Goal: Task Accomplishment & Management: Manage account settings

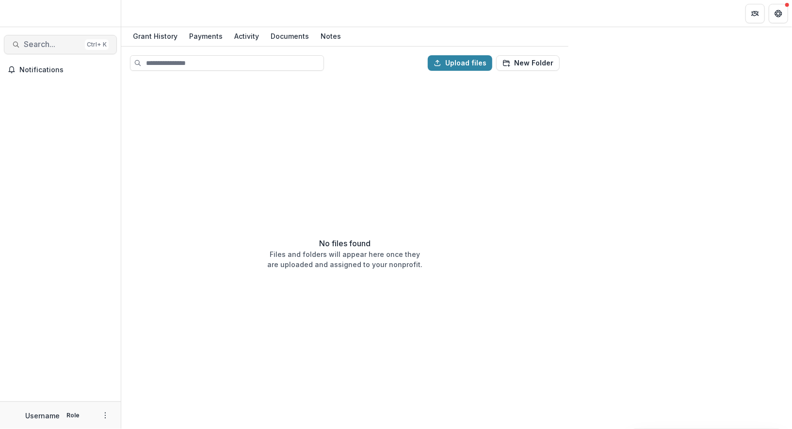
click at [60, 45] on span "Search..." at bounding box center [52, 44] width 57 height 9
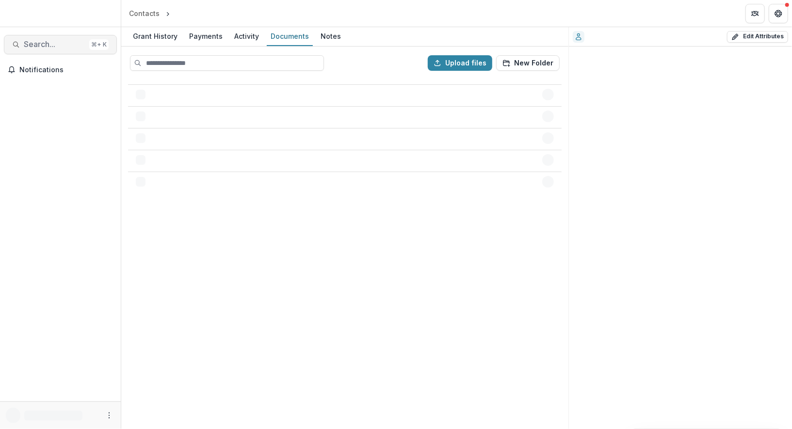
click at [54, 45] on span "Search..." at bounding box center [55, 44] width 62 height 9
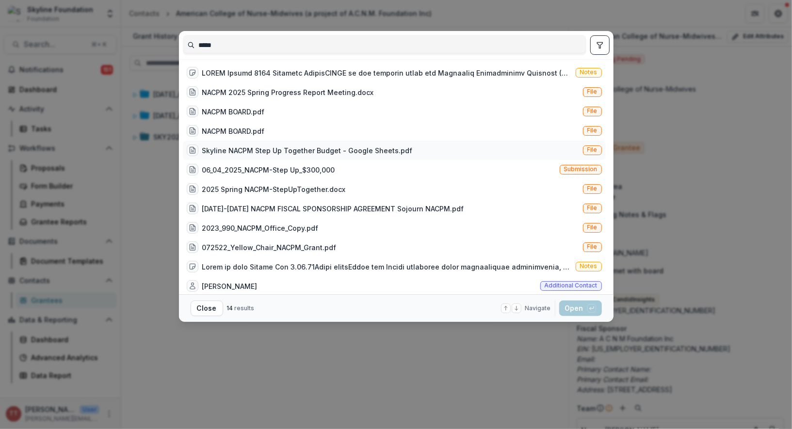
scroll to position [44, 0]
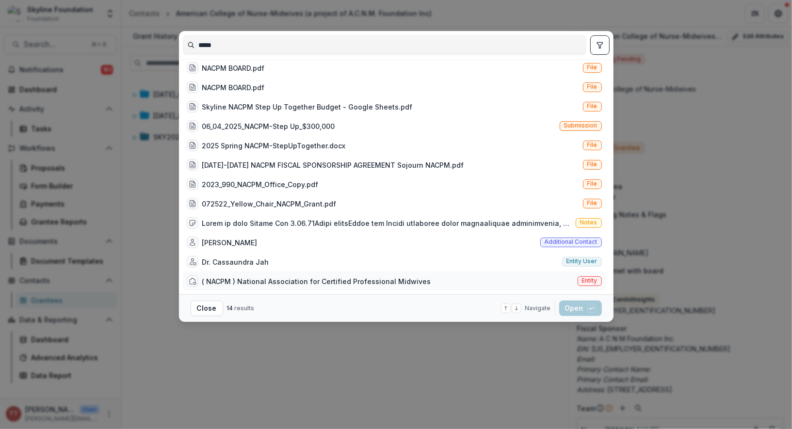
type input "*****"
click at [365, 278] on div "( NACPM ) National Association for Certified Professional Midwives" at bounding box center [316, 281] width 229 height 10
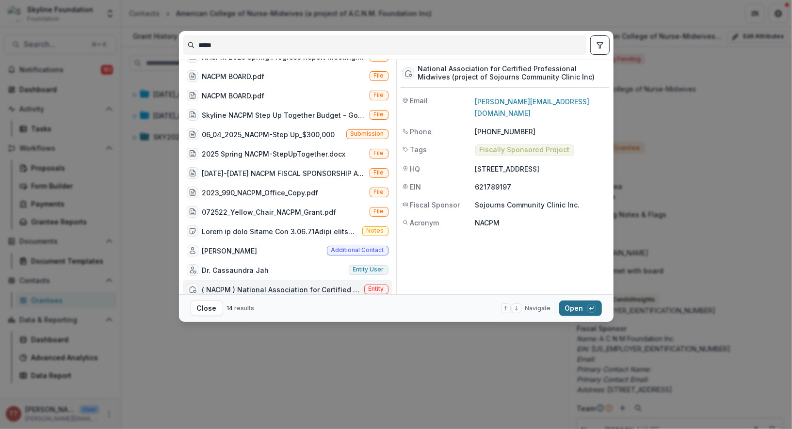
click at [572, 305] on button "Open with enter key" at bounding box center [580, 309] width 43 height 16
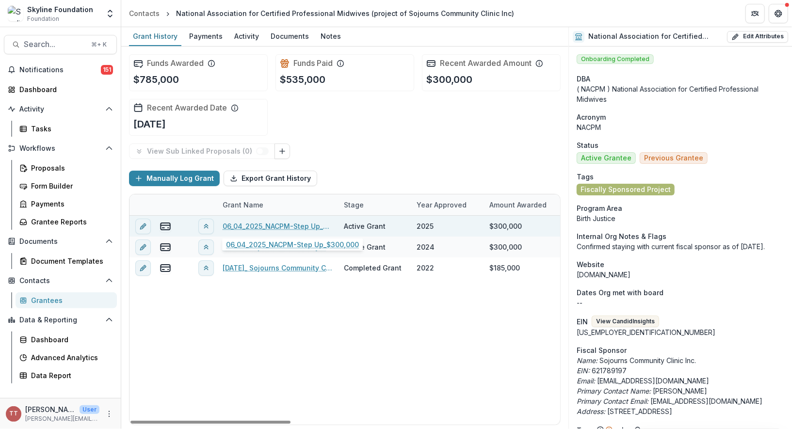
click at [280, 222] on link "06_04_2025_NACPM-Step Up_$300,000" at bounding box center [278, 226] width 110 height 10
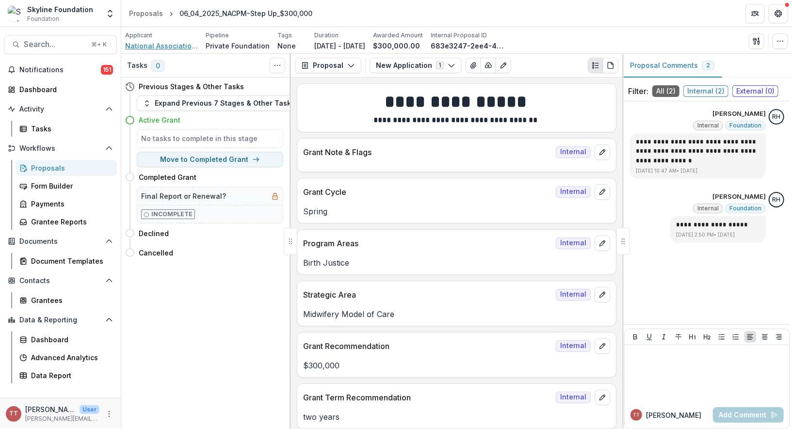
click at [163, 47] on span "National Association for Certified Professional Midwives (project of Sojourns C…" at bounding box center [161, 46] width 73 height 10
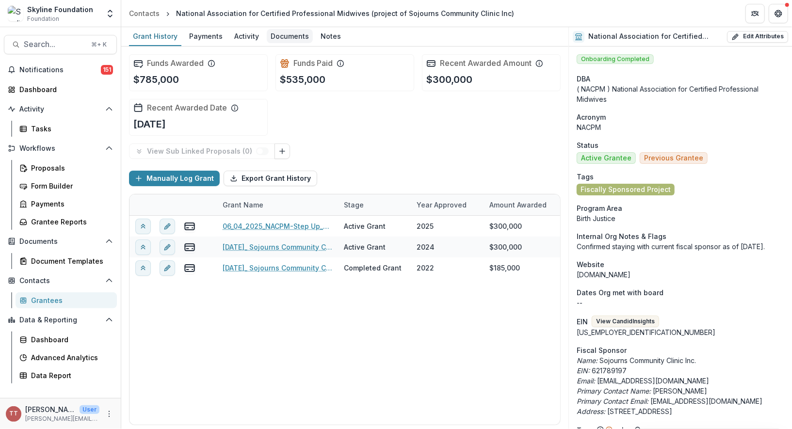
click at [296, 37] on div "Documents" at bounding box center [290, 36] width 46 height 14
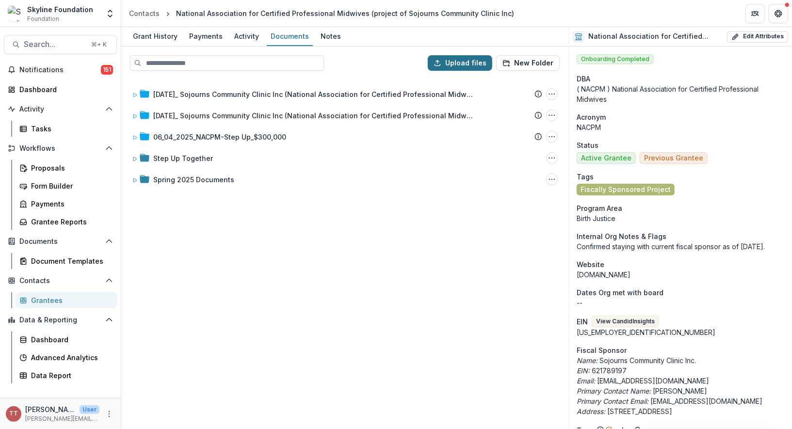
click at [465, 64] on button "Upload files" at bounding box center [460, 63] width 64 height 16
type input "**********"
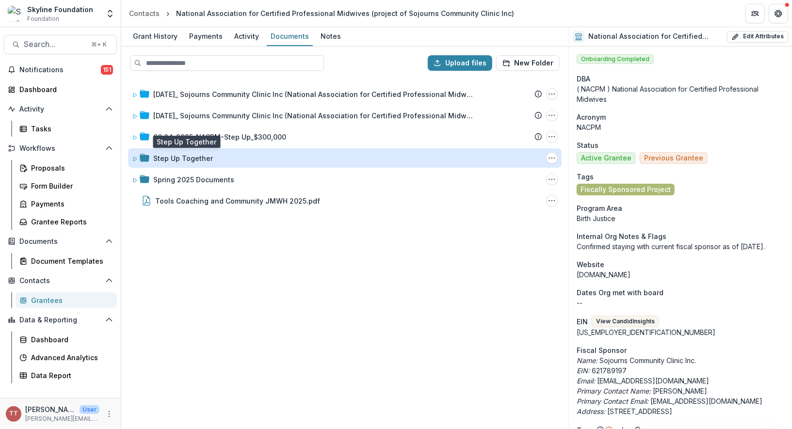
click at [176, 157] on div "Step Up Together" at bounding box center [183, 158] width 60 height 10
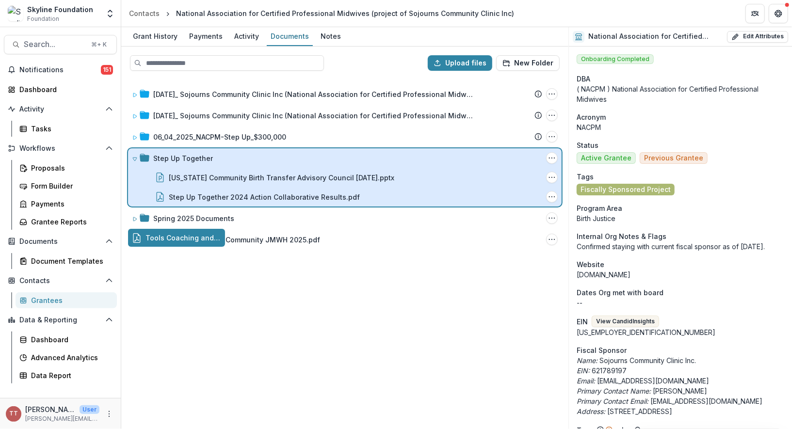
drag, startPoint x: 149, startPoint y: 239, endPoint x: 196, endPoint y: 166, distance: 87.0
click at [196, 166] on div "Upload files New Folder [DATE]_ Sojourns Community Clinic Inc (National Associa…" at bounding box center [344, 238] width 447 height 383
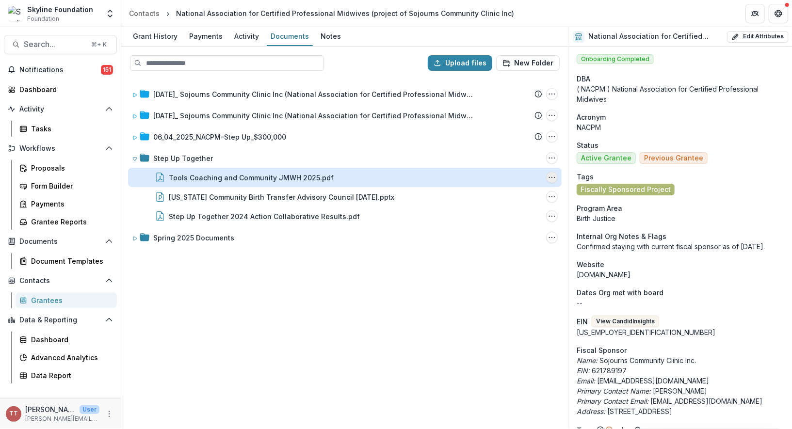
click at [551, 176] on icon "Tools Coaching and Community JMWH 2025.pdf Options" at bounding box center [552, 178] width 8 height 8
click at [484, 227] on button "Rename" at bounding box center [503, 228] width 104 height 16
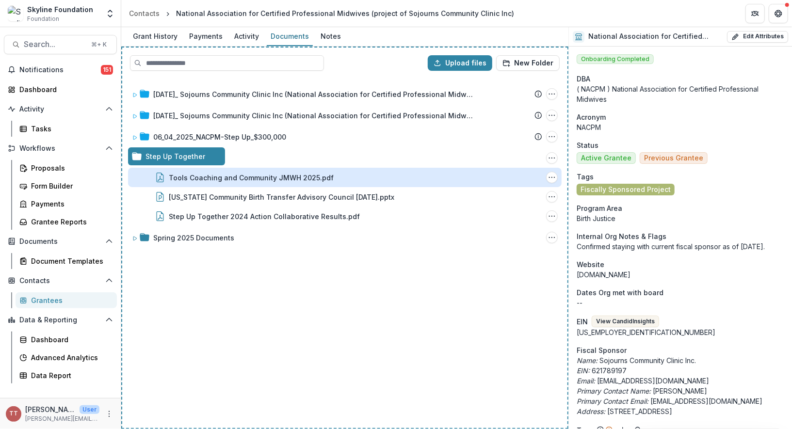
drag, startPoint x: 212, startPoint y: 176, endPoint x: 243, endPoint y: 176, distance: 30.6
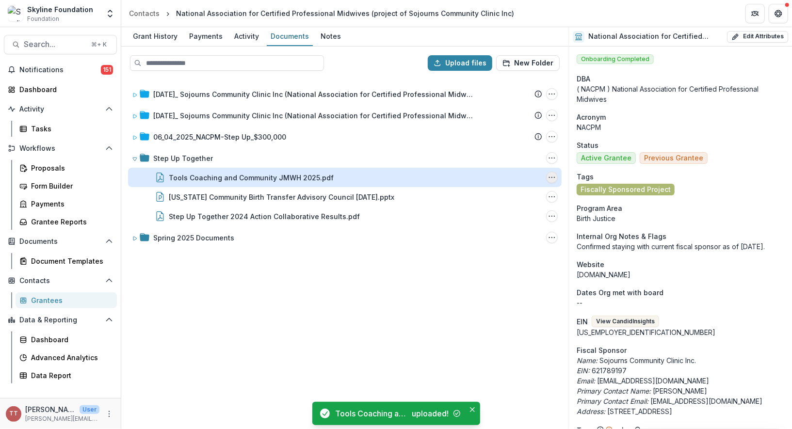
click at [554, 177] on icon "Tools Coaching and Community JMWH 2025.pdf Options" at bounding box center [552, 178] width 8 height 8
click at [468, 226] on button "Rename" at bounding box center [503, 228] width 104 height 16
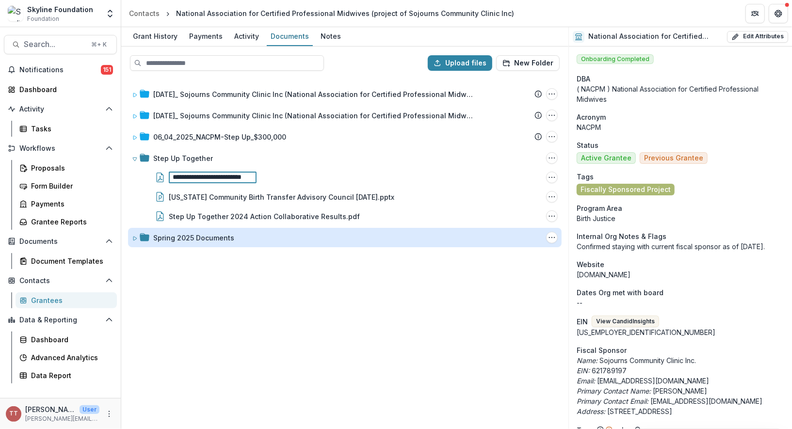
scroll to position [0, 0]
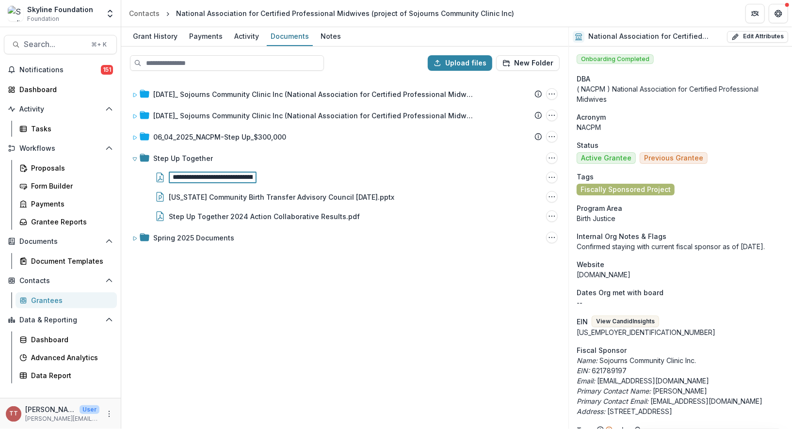
click at [199, 177] on input "**********" at bounding box center [213, 178] width 88 height 12
type input "**********"
